Goal: Information Seeking & Learning: Learn about a topic

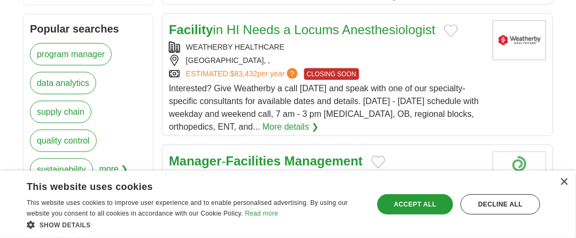
scroll to position [534, 0]
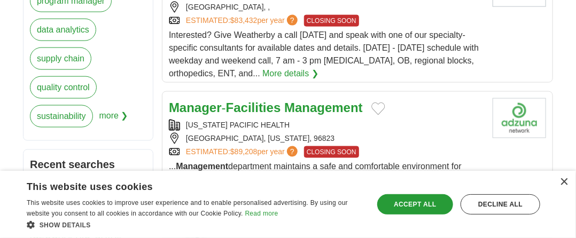
click at [238, 100] on strong "Facilities" at bounding box center [253, 107] width 55 height 14
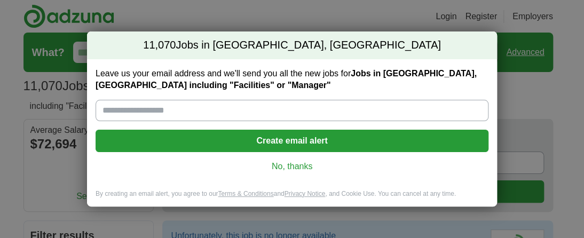
click at [286, 165] on link "No, thanks" at bounding box center [292, 167] width 376 height 12
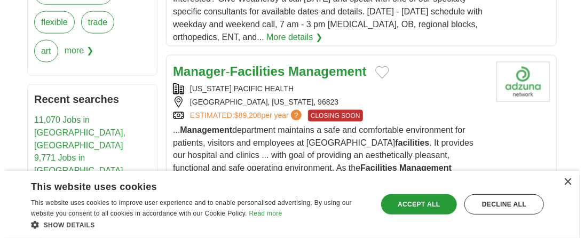
scroll to position [588, 0]
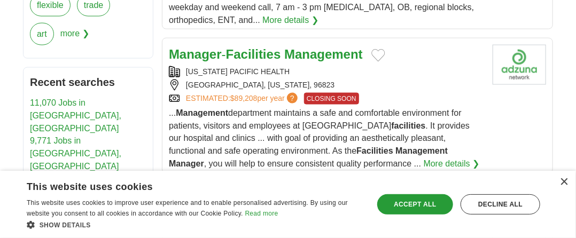
click at [237, 94] on span "$89,208" at bounding box center [243, 98] width 27 height 9
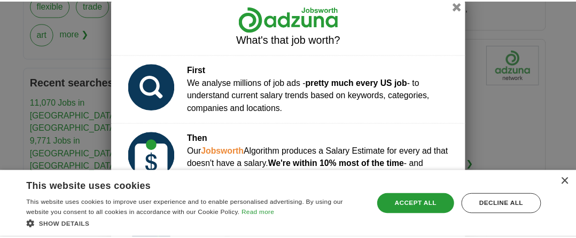
scroll to position [0, 0]
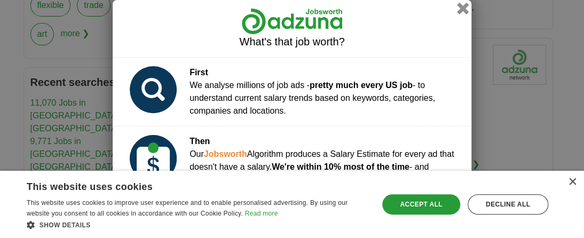
click at [460, 8] on button "button" at bounding box center [463, 9] width 12 height 12
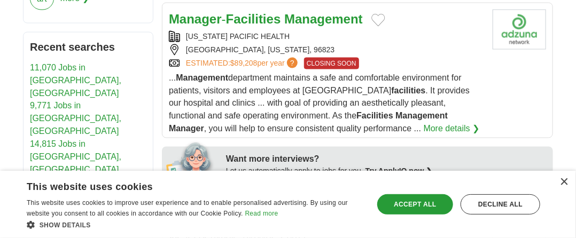
scroll to position [588, 0]
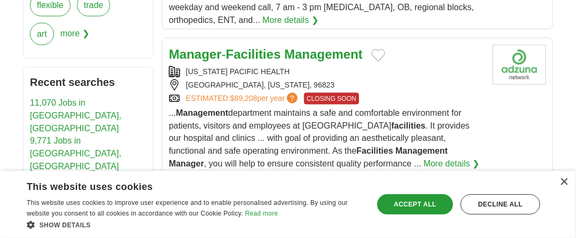
click at [424, 158] on link "More details ❯" at bounding box center [452, 164] width 56 height 13
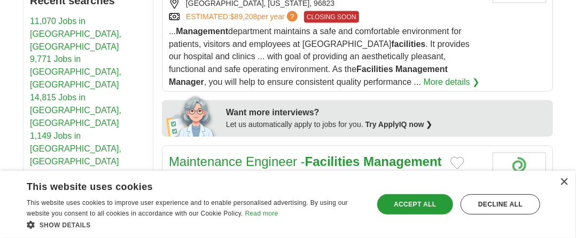
scroll to position [695, 0]
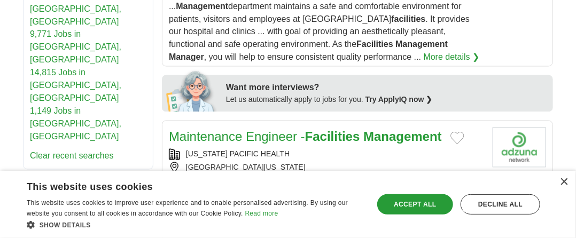
click at [424, 51] on link "More details ❯" at bounding box center [452, 57] width 56 height 13
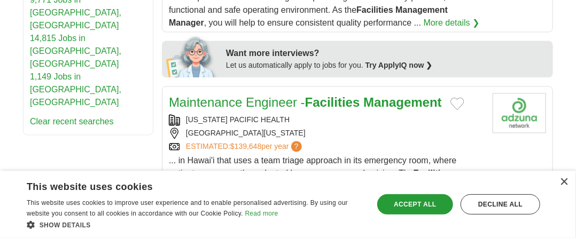
scroll to position [748, 0]
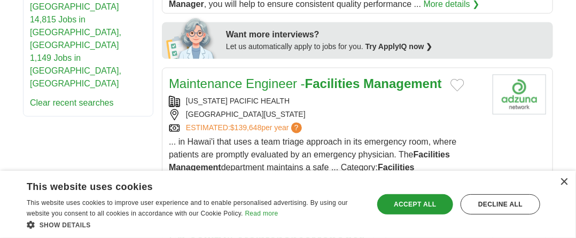
click at [260, 76] on link "Maintenance Engineer - Facilities Management" at bounding box center [305, 83] width 273 height 14
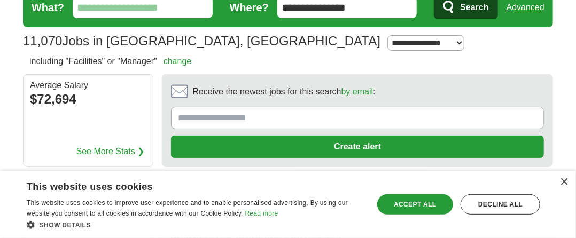
scroll to position [0, 0]
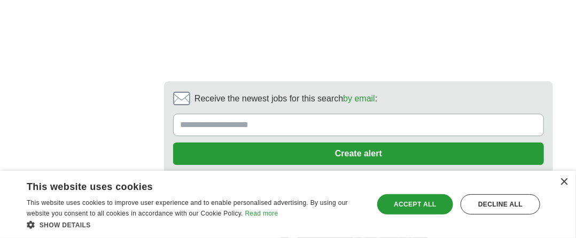
scroll to position [2618, 0]
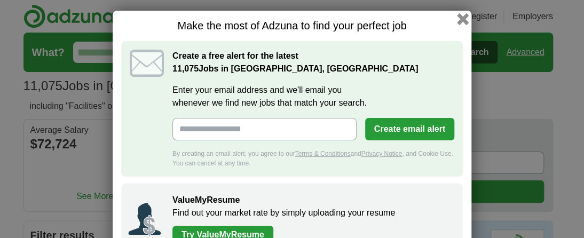
click at [458, 18] on button "button" at bounding box center [463, 19] width 12 height 12
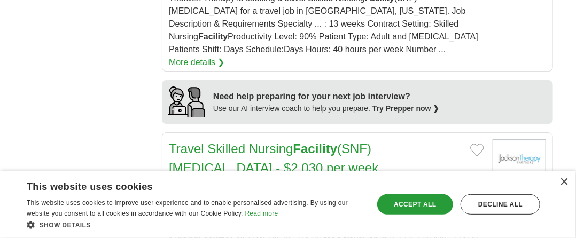
scroll to position [1229, 0]
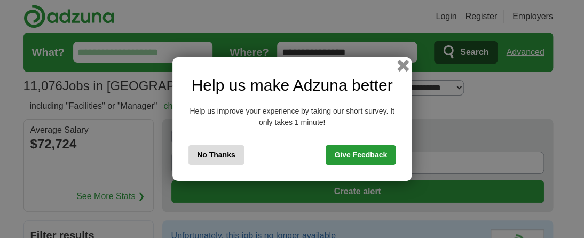
click at [402, 64] on button "button" at bounding box center [403, 66] width 12 height 12
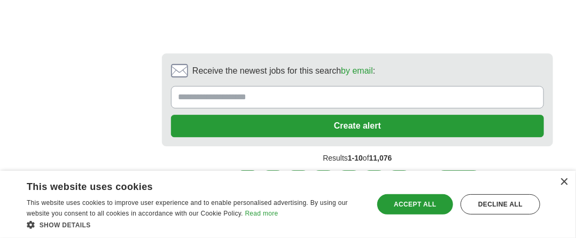
scroll to position [2564, 0]
